Goal: Transaction & Acquisition: Purchase product/service

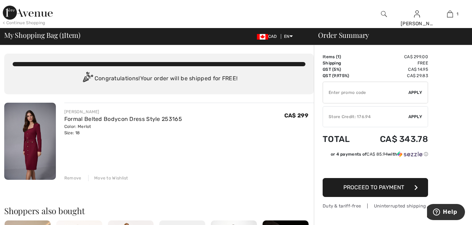
click at [32, 132] on img at bounding box center [30, 141] width 52 height 77
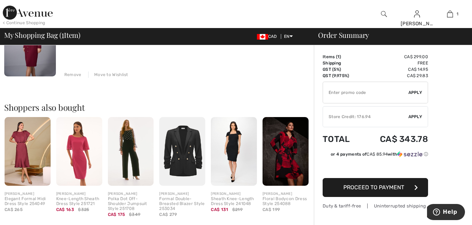
scroll to position [105, 0]
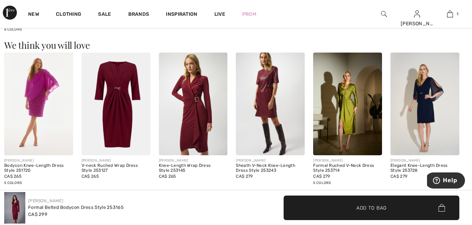
scroll to position [623, 0]
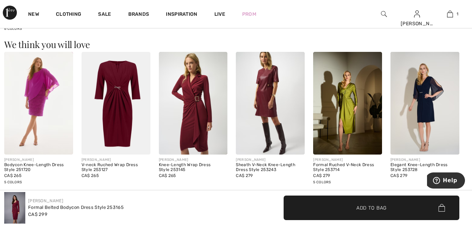
click at [197, 137] on img at bounding box center [193, 103] width 69 height 103
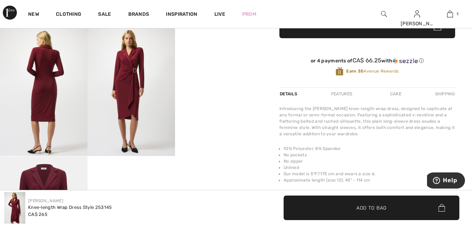
scroll to position [211, 0]
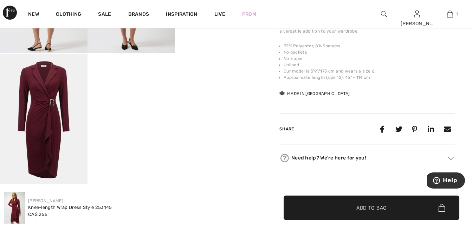
click at [47, 114] on img at bounding box center [43, 119] width 87 height 131
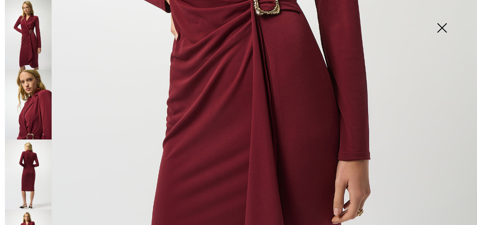
scroll to position [351, 0]
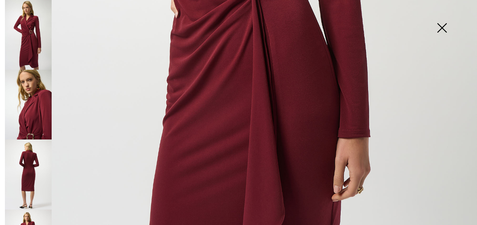
click at [438, 25] on img at bounding box center [441, 29] width 35 height 36
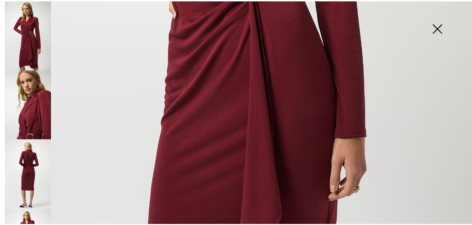
scroll to position [316, 0]
